Goal: Task Accomplishment & Management: Manage account settings

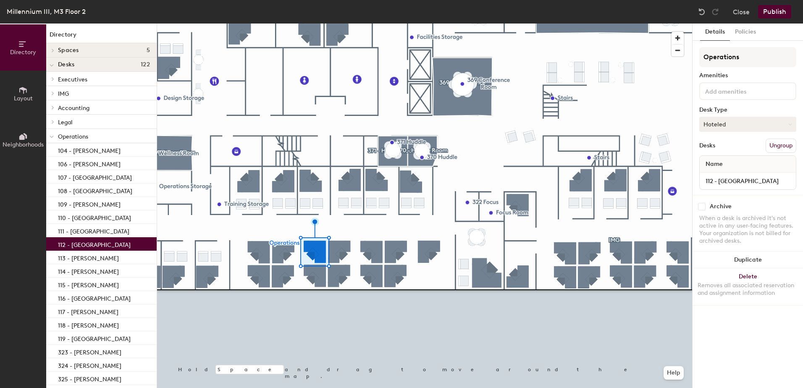
click at [728, 124] on button "Hoteled" at bounding box center [748, 124] width 97 height 15
click at [727, 151] on div "Assigned" at bounding box center [742, 150] width 84 height 13
click at [741, 183] on input "112 - Hotel Station" at bounding box center [748, 181] width 93 height 12
click at [763, 180] on input "112 - Hotel Station" at bounding box center [748, 181] width 93 height 12
type input "112 - Maddalena Naples"
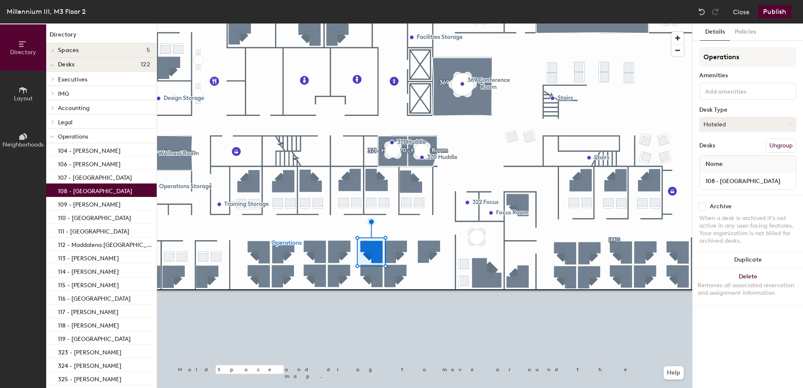
click at [728, 122] on button "Hoteled" at bounding box center [748, 124] width 97 height 15
click at [723, 153] on div "Assigned" at bounding box center [742, 150] width 84 height 13
click at [753, 179] on input "108 - Hotel Station" at bounding box center [748, 181] width 93 height 12
click at [758, 179] on input "108 - Hotel Station" at bounding box center [748, 181] width 93 height 12
click at [749, 183] on input "108 - Hotel Station" at bounding box center [748, 181] width 93 height 12
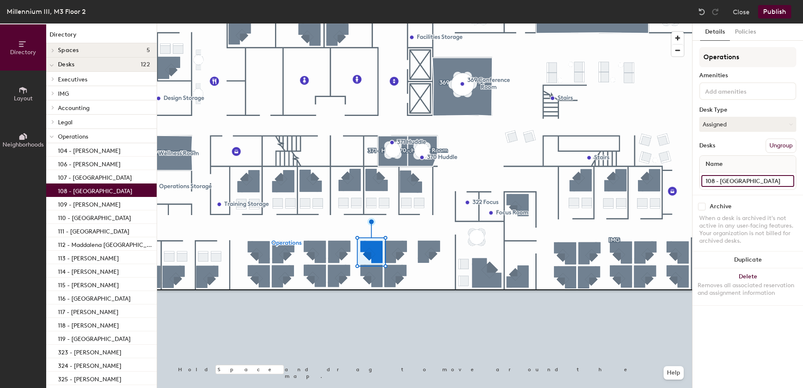
click at [763, 179] on input "108 - Hotel Station" at bounding box center [748, 181] width 93 height 12
type input "108 - Olivia D'Antonio"
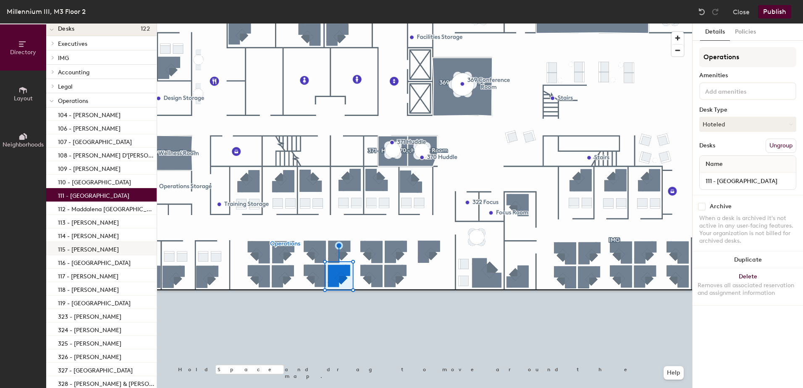
scroll to position [36, 0]
click at [93, 260] on p "116 - Hotel Station" at bounding box center [94, 262] width 73 height 10
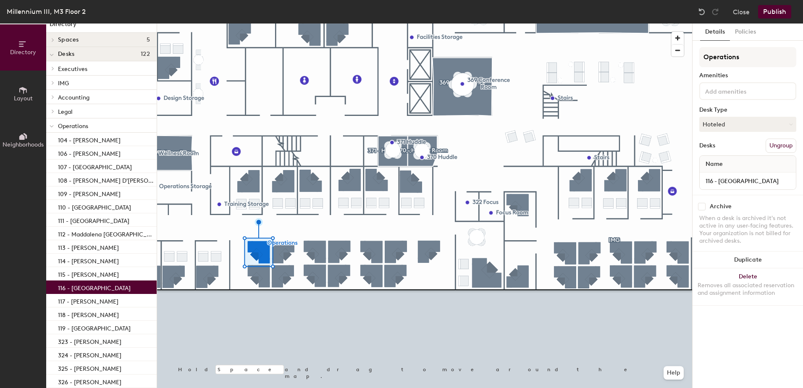
scroll to position [0, 0]
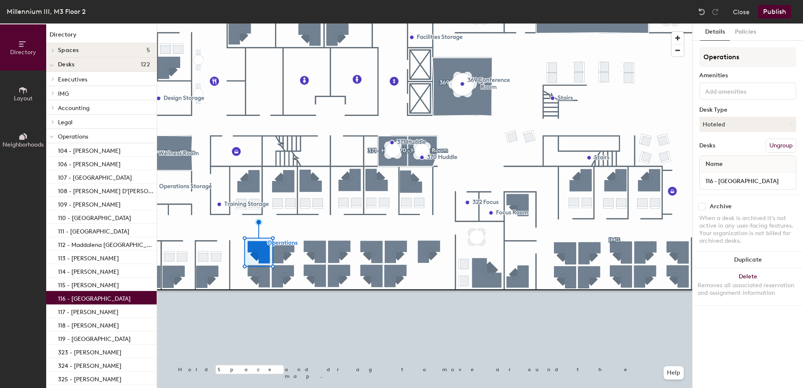
click at [774, 11] on button "Publish" at bounding box center [774, 11] width 33 height 13
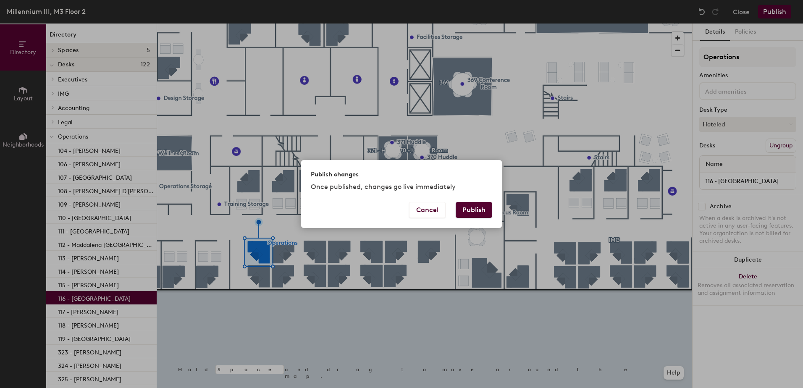
click at [474, 210] on button "Publish" at bounding box center [474, 210] width 37 height 16
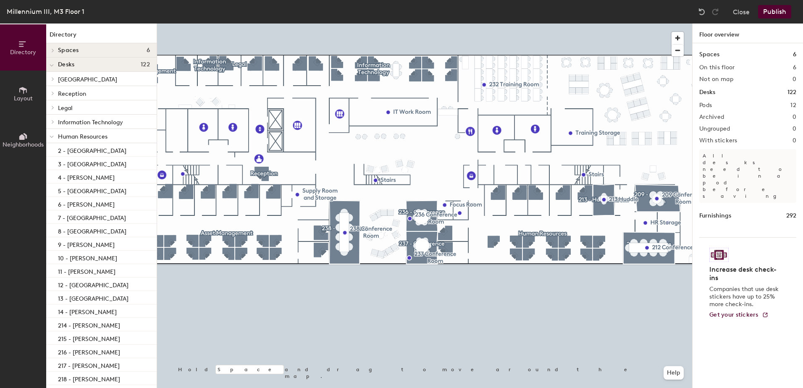
click at [493, 24] on div at bounding box center [424, 24] width 535 height 0
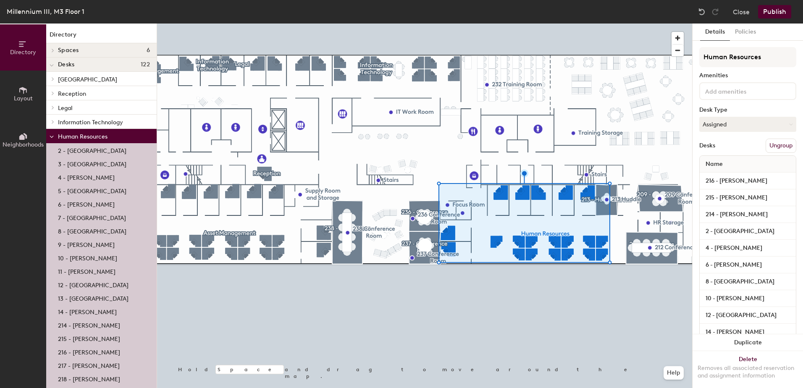
click at [24, 91] on icon at bounding box center [22, 90] width 9 height 9
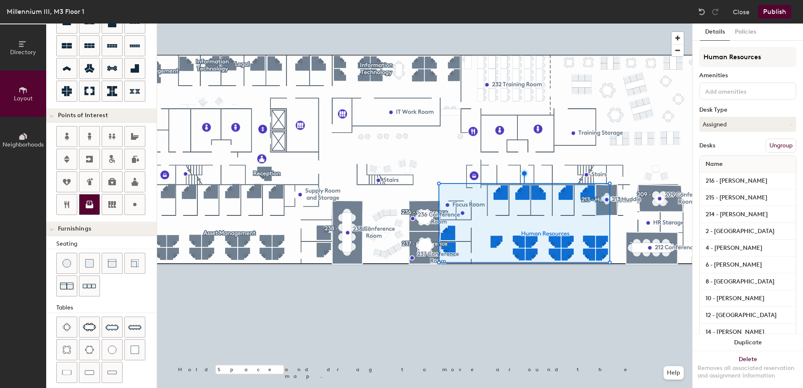
scroll to position [142, 0]
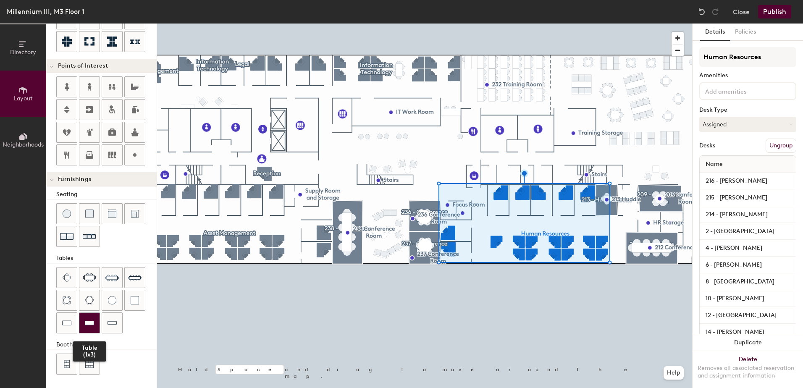
click at [92, 319] on img at bounding box center [89, 323] width 9 height 8
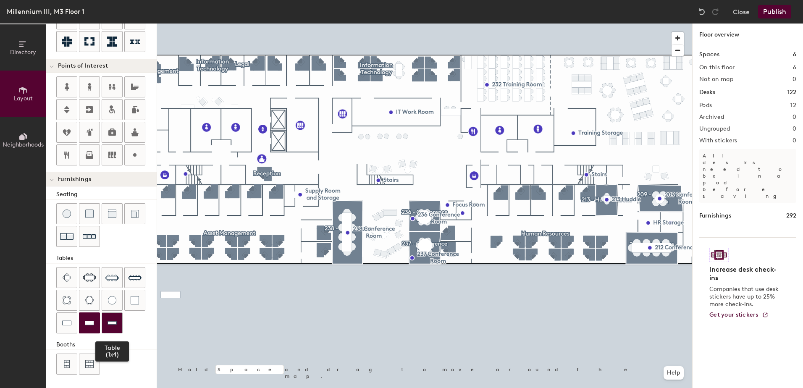
click at [110, 324] on img at bounding box center [112, 323] width 9 height 8
click at [69, 325] on img at bounding box center [66, 323] width 9 height 8
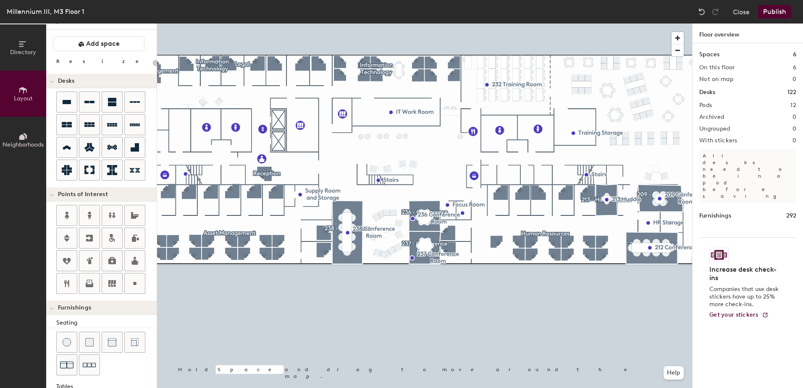
scroll to position [0, 0]
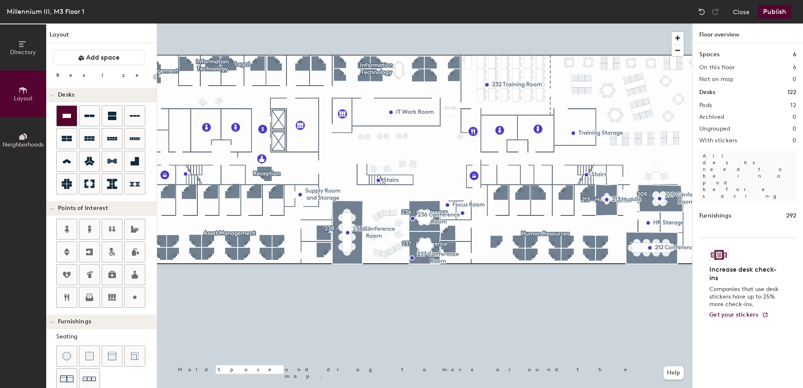
click at [61, 113] on div at bounding box center [67, 116] width 20 height 20
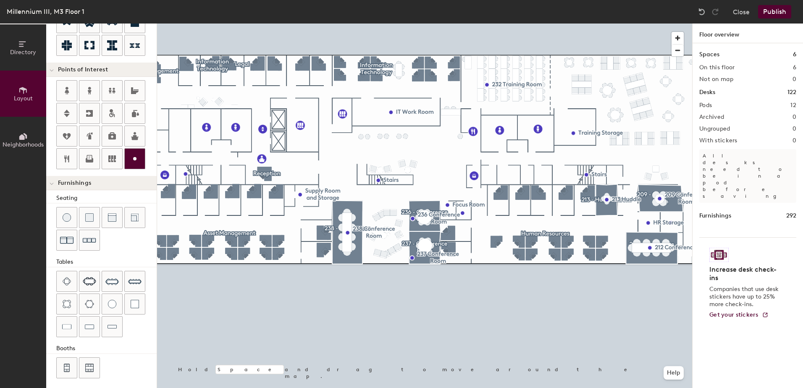
scroll to position [142, 0]
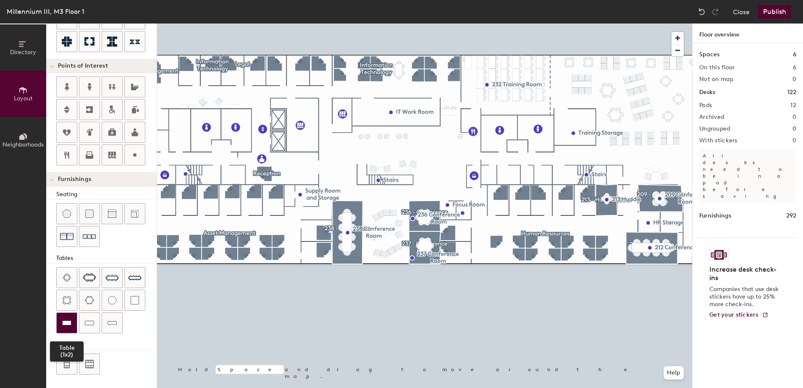
click at [68, 324] on img at bounding box center [66, 323] width 9 height 8
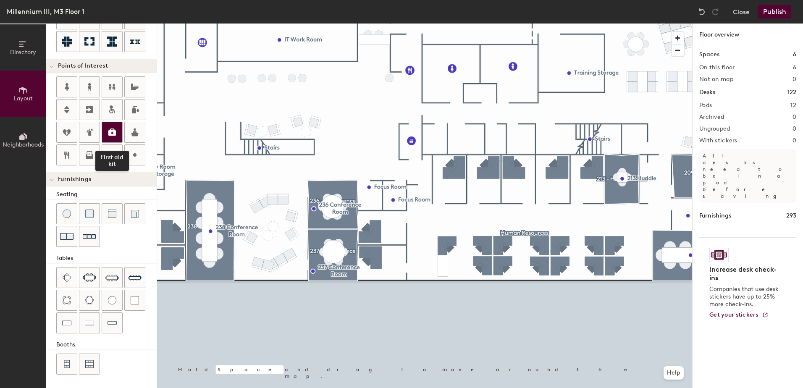
scroll to position [0, 0]
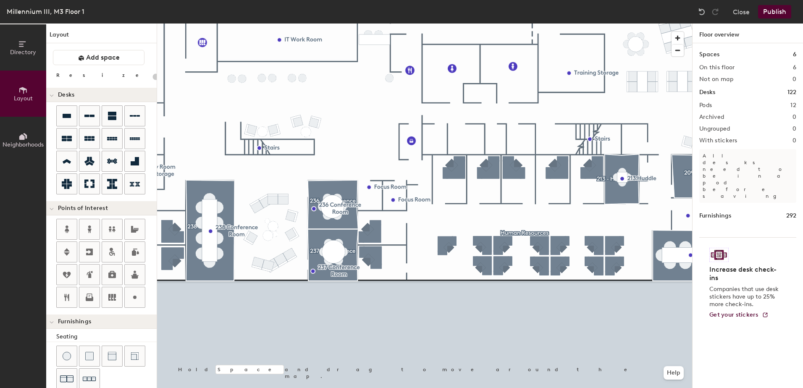
click at [779, 11] on button "Publish" at bounding box center [774, 11] width 33 height 13
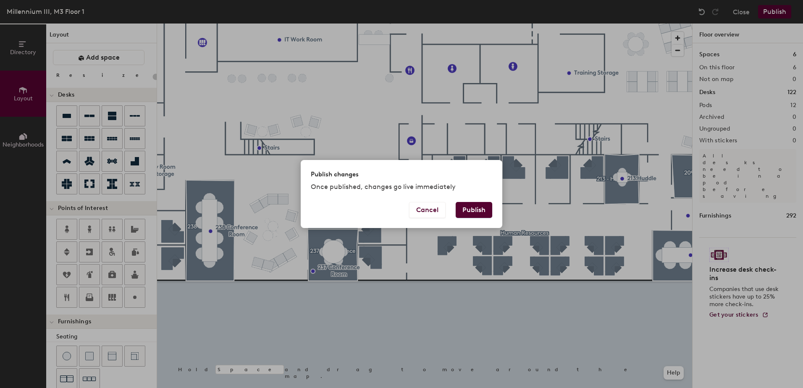
click at [476, 213] on button "Publish" at bounding box center [474, 210] width 37 height 16
type input "20"
